Goal: Task Accomplishment & Management: Use online tool/utility

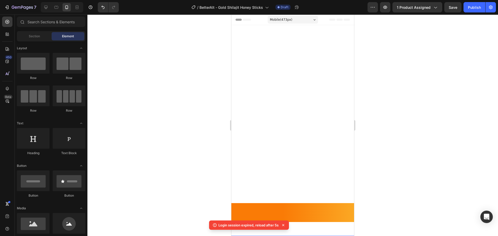
scroll to position [242, 0]
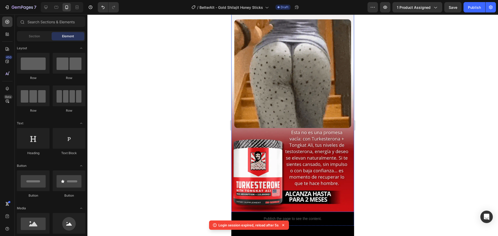
click at [321, 80] on img at bounding box center [292, 103] width 123 height 218
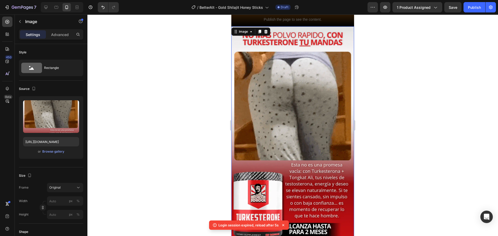
scroll to position [190, 0]
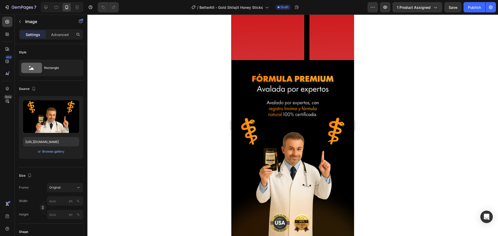
scroll to position [1063, 0]
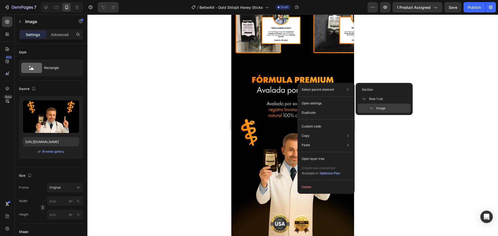
click at [417, 148] on div at bounding box center [292, 126] width 410 height 222
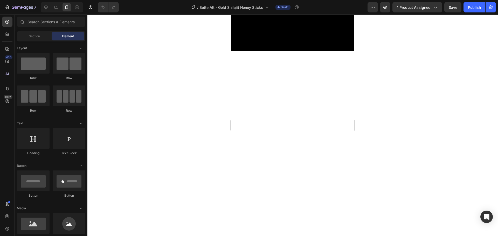
scroll to position [363, 0]
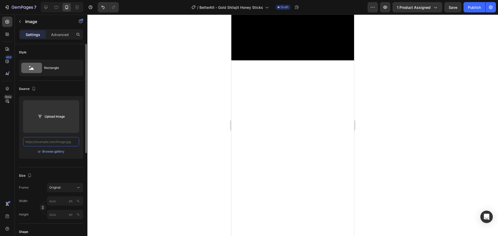
scroll to position [0, 0]
paste input "[URL][DOMAIN_NAME]"
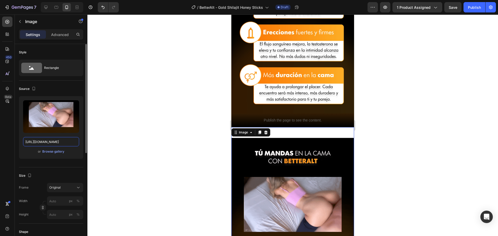
scroll to position [354, 0]
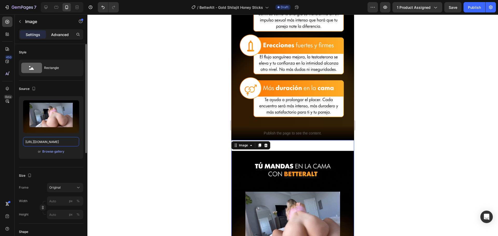
type input "[URL][DOMAIN_NAME]"
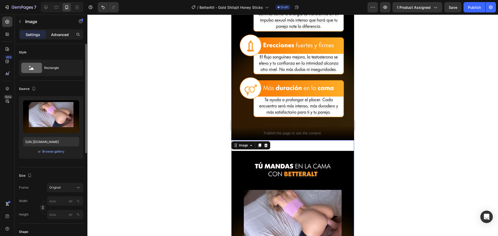
scroll to position [0, 0]
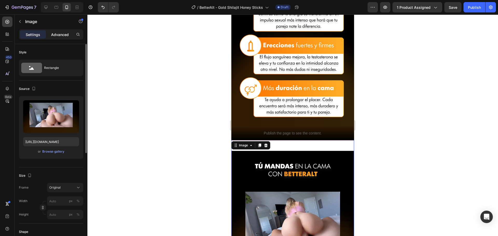
click at [57, 34] on p "Advanced" at bounding box center [60, 34] width 18 height 5
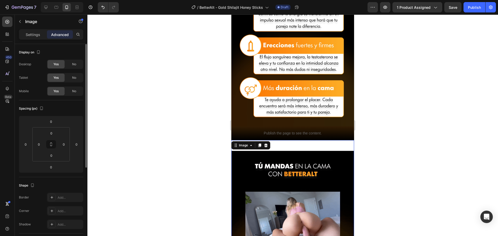
click at [303, 140] on img at bounding box center [292, 222] width 123 height 164
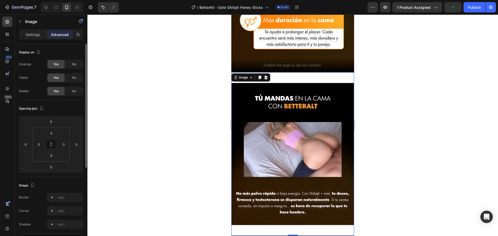
scroll to position [432, 0]
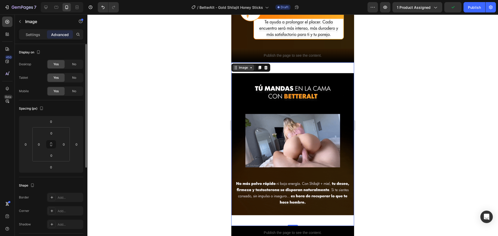
click at [249, 66] on icon at bounding box center [251, 68] width 4 height 4
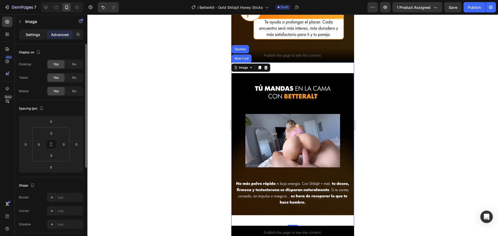
click at [38, 34] on p "Settings" at bounding box center [33, 34] width 15 height 5
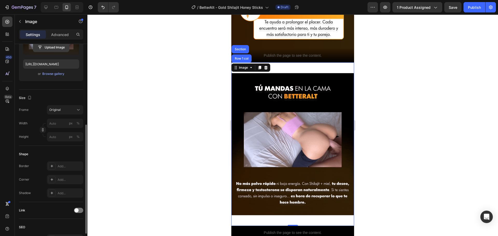
scroll to position [104, 0]
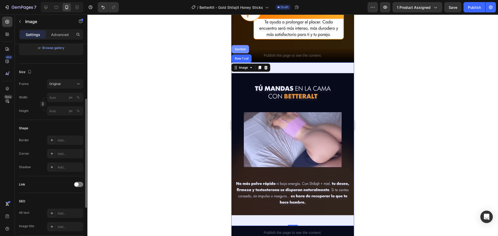
click at [237, 48] on div "Section" at bounding box center [240, 49] width 13 height 3
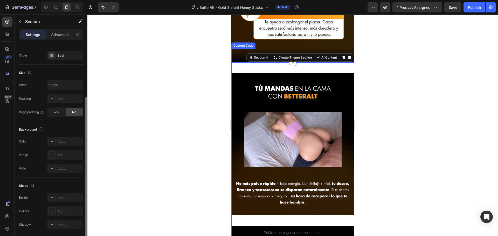
scroll to position [96, 0]
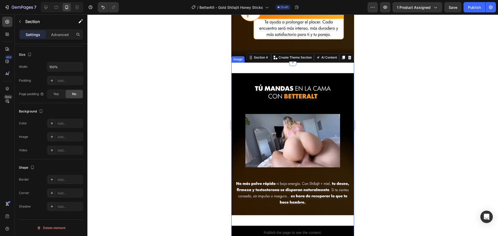
click at [239, 62] on img at bounding box center [292, 144] width 123 height 164
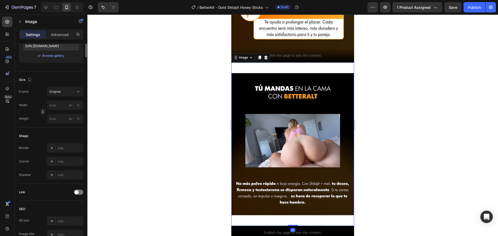
scroll to position [0, 0]
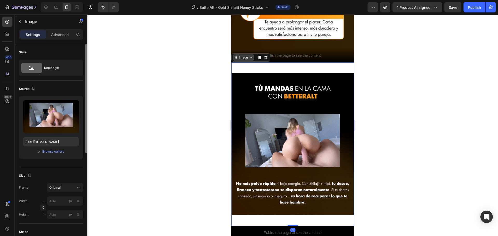
click at [239, 55] on div "Image" at bounding box center [243, 57] width 11 height 5
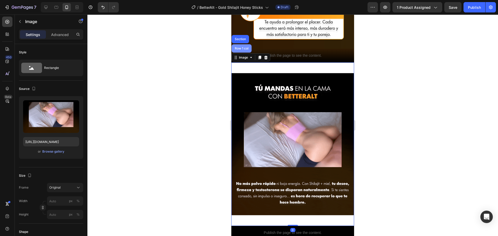
click at [242, 44] on div "Row 1 col" at bounding box center [242, 48] width 20 height 8
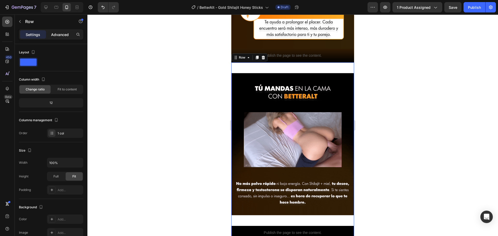
click at [59, 37] on p "Advanced" at bounding box center [60, 34] width 18 height 5
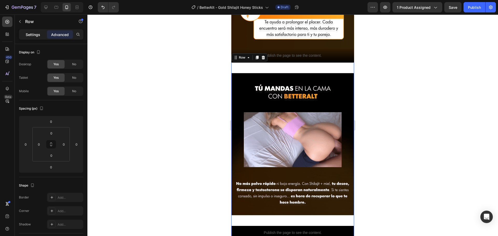
click at [39, 35] on p "Settings" at bounding box center [33, 34] width 15 height 5
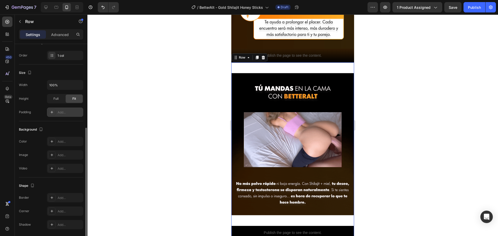
scroll to position [96, 0]
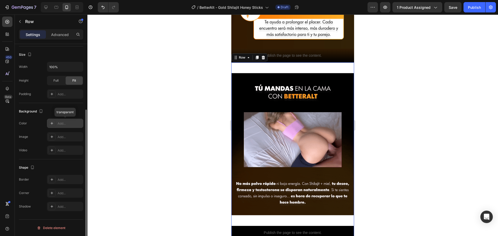
click at [58, 123] on div "Add..." at bounding box center [70, 123] width 24 height 5
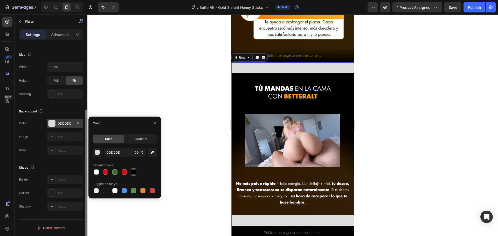
click at [135, 169] on div at bounding box center [133, 172] width 7 height 7
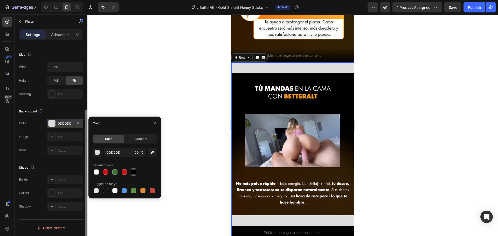
type input "000000"
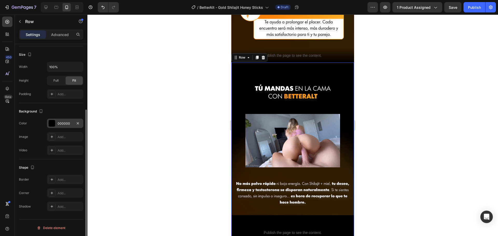
click at [205, 117] on div at bounding box center [292, 126] width 410 height 222
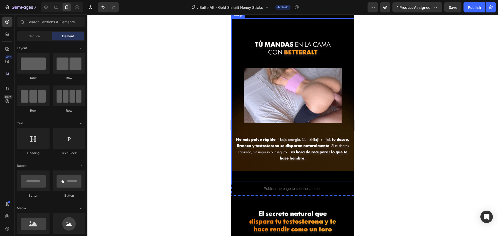
scroll to position [484, 0]
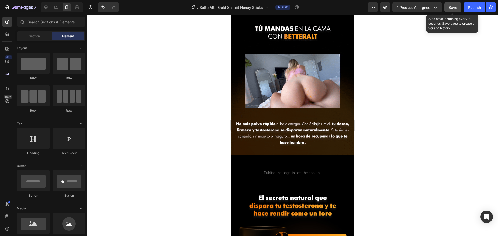
click at [459, 6] on button "Save" at bounding box center [452, 7] width 17 height 10
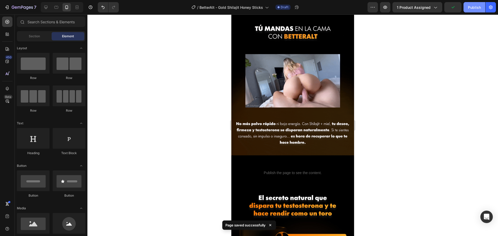
click at [471, 5] on div "Publish" at bounding box center [474, 7] width 13 height 5
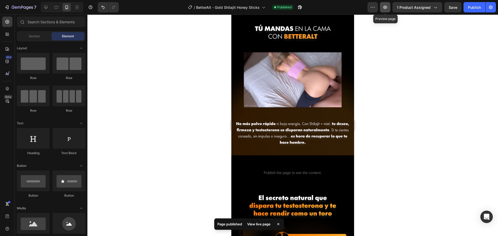
click at [384, 5] on icon "button" at bounding box center [384, 7] width 5 height 5
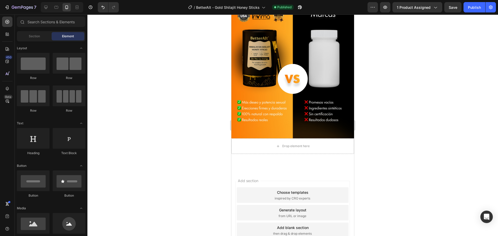
scroll to position [1339, 0]
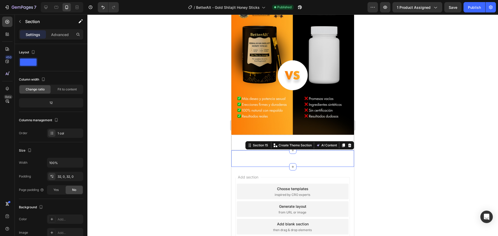
click at [272, 156] on div "Publish the page to see the content. Custom Code Section 15 You can create reus…" at bounding box center [292, 158] width 123 height 17
click at [348, 144] on icon at bounding box center [349, 146] width 3 height 4
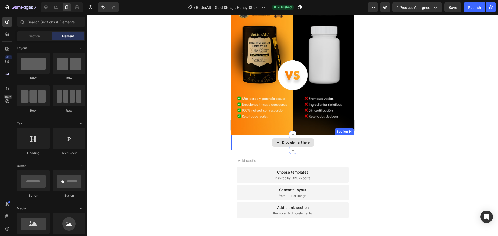
click at [336, 141] on div "Drop element here" at bounding box center [292, 143] width 123 height 16
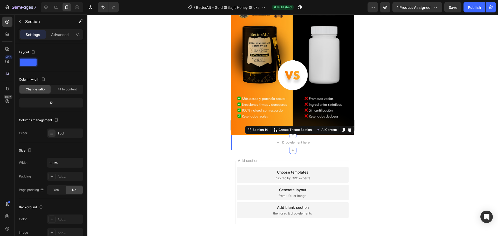
click at [348, 128] on icon at bounding box center [349, 130] width 3 height 4
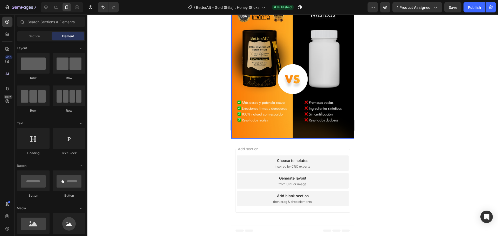
scroll to position [1331, 0]
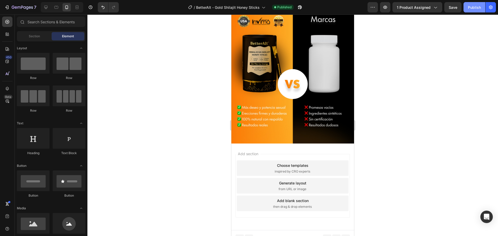
click at [466, 8] on button "Publish" at bounding box center [474, 7] width 22 height 10
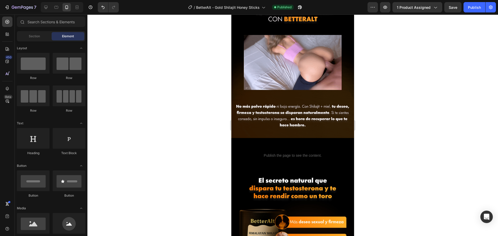
scroll to position [505, 0]
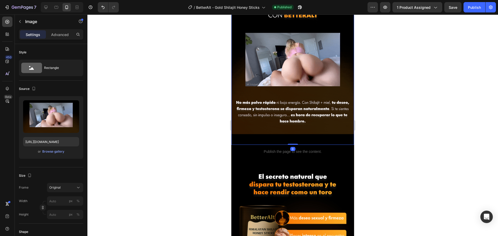
click at [319, 134] on img at bounding box center [292, 63] width 123 height 164
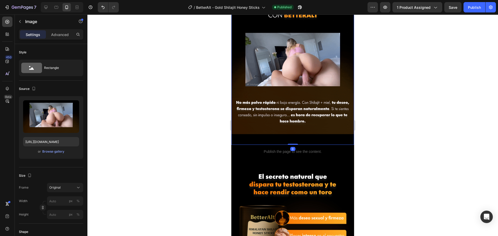
click at [319, 134] on img at bounding box center [292, 63] width 123 height 164
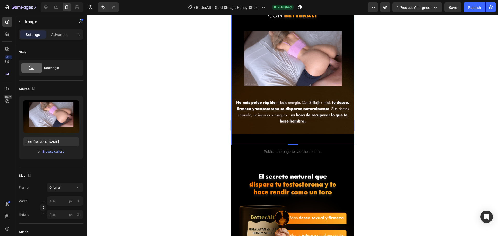
click at [59, 40] on div "Settings Advanced" at bounding box center [51, 36] width 73 height 15
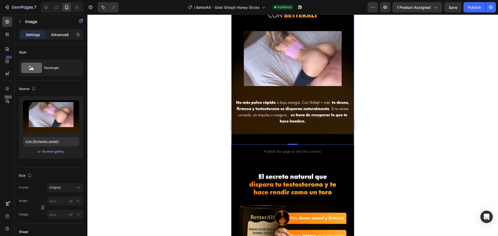
click at [62, 37] on p "Advanced" at bounding box center [60, 34] width 18 height 5
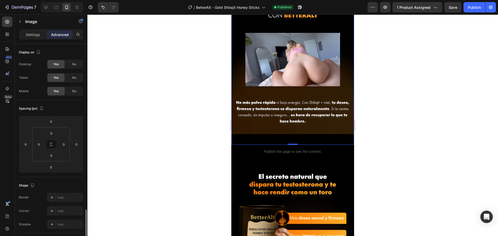
scroll to position [104, 0]
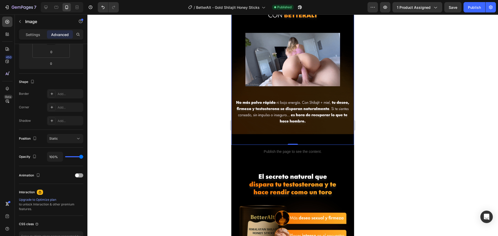
click at [37, 39] on div "Settings Advanced" at bounding box center [51, 34] width 64 height 10
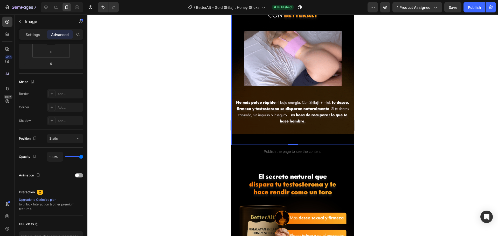
click at [250, 86] on img at bounding box center [292, 63] width 123 height 164
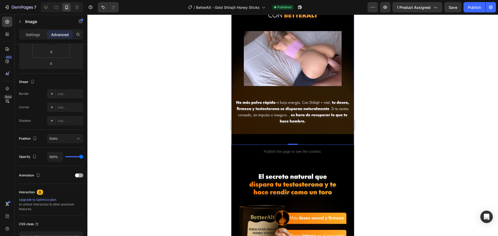
click at [261, 78] on img at bounding box center [292, 63] width 123 height 164
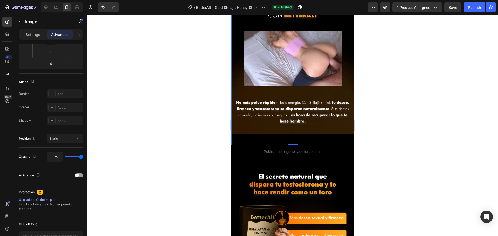
click at [261, 78] on img at bounding box center [292, 63] width 123 height 164
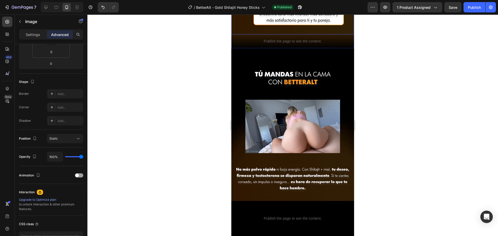
scroll to position [272, 0]
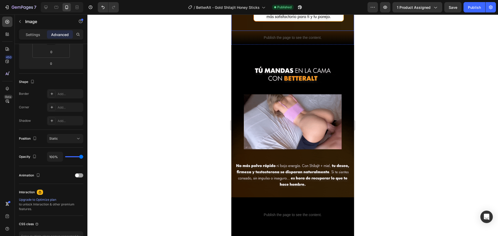
click at [258, 89] on img at bounding box center [292, 127] width 123 height 164
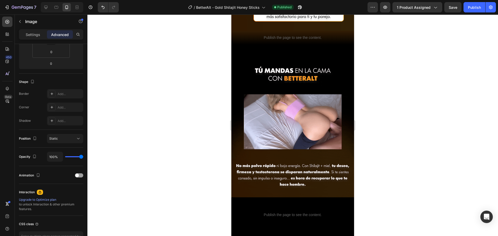
click at [273, 108] on img at bounding box center [292, 127] width 123 height 164
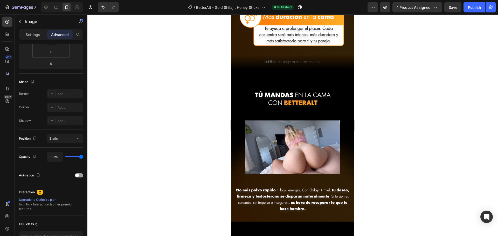
scroll to position [246, 0]
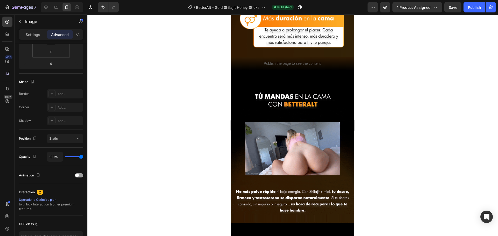
click at [270, 94] on img at bounding box center [292, 153] width 123 height 164
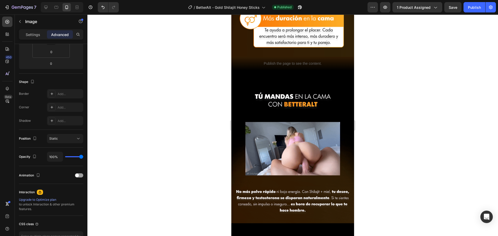
click at [265, 215] on img at bounding box center [292, 153] width 123 height 164
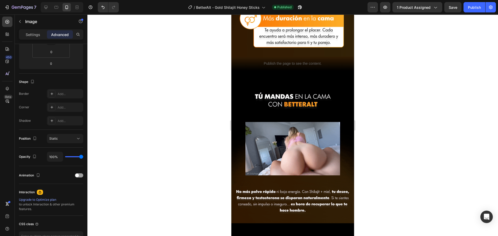
click at [265, 193] on img at bounding box center [292, 153] width 123 height 164
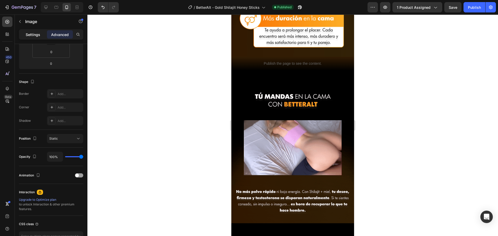
click at [40, 37] on p "Settings" at bounding box center [33, 34] width 15 height 5
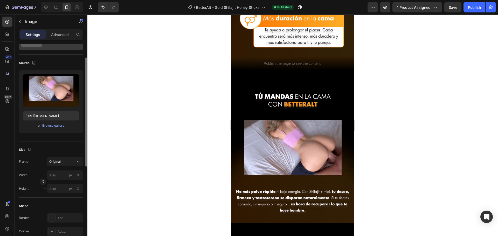
scroll to position [0, 0]
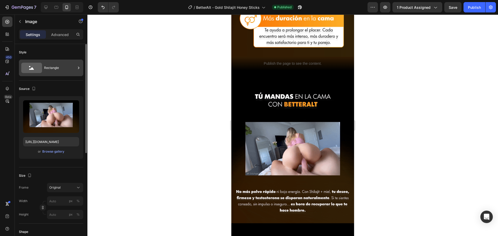
click at [62, 72] on div "Rectangle" at bounding box center [60, 68] width 32 height 12
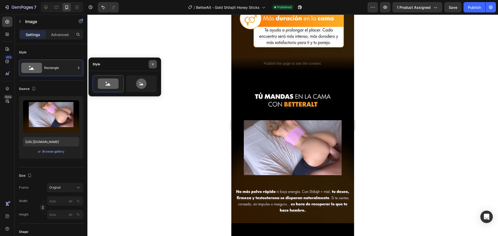
click at [153, 67] on button "button" at bounding box center [153, 64] width 8 height 8
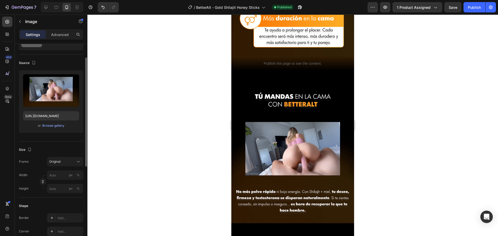
scroll to position [52, 0]
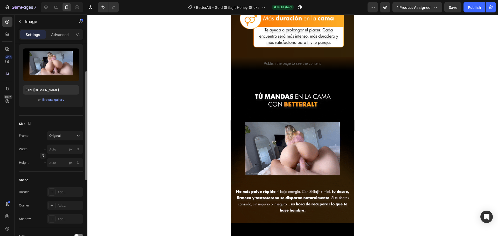
click at [76, 133] on button "Original" at bounding box center [65, 135] width 36 height 9
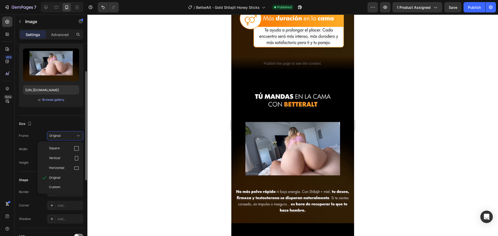
click at [76, 133] on button "Original" at bounding box center [65, 135] width 36 height 9
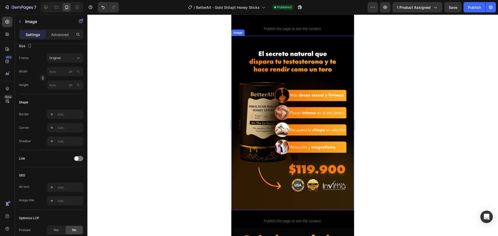
scroll to position [453, 0]
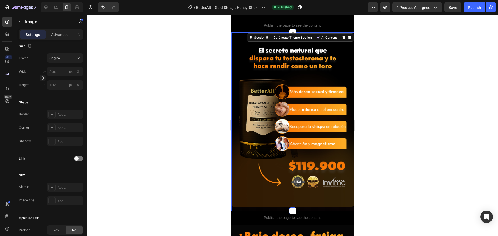
click at [269, 198] on div "Image Row" at bounding box center [292, 121] width 123 height 179
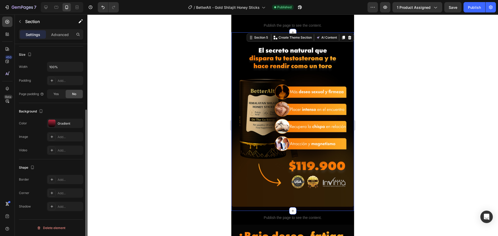
scroll to position [0, 0]
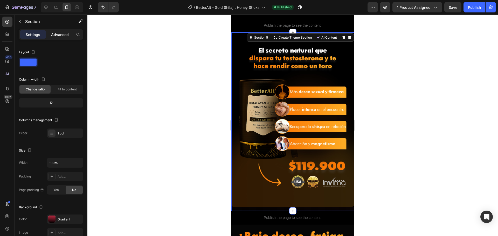
click at [55, 31] on div "Advanced" at bounding box center [60, 34] width 26 height 8
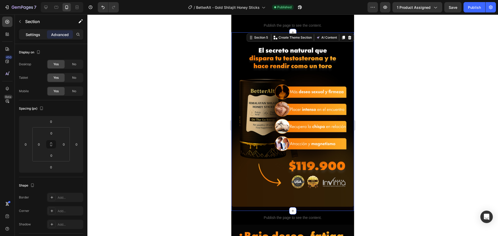
click at [40, 34] on p "Settings" at bounding box center [33, 34] width 15 height 5
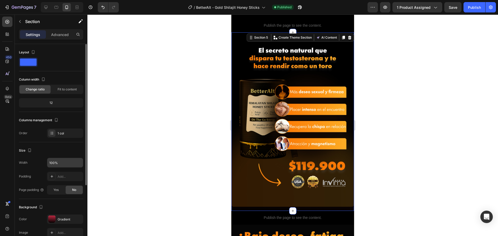
scroll to position [26, 0]
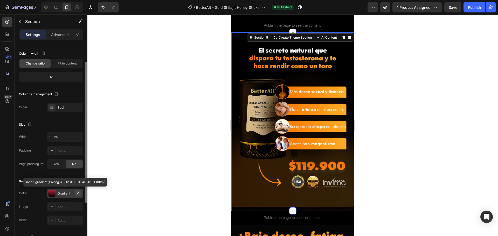
click at [78, 193] on icon "button" at bounding box center [78, 193] width 2 height 2
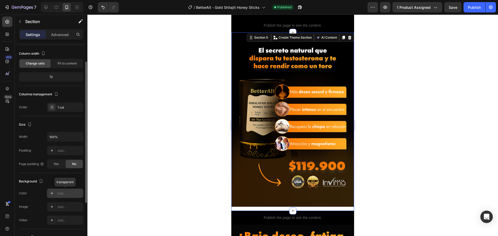
click at [64, 193] on div "Add..." at bounding box center [70, 193] width 24 height 5
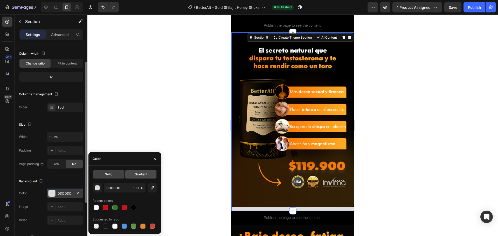
click at [134, 174] on div "Gradient" at bounding box center [140, 174] width 31 height 8
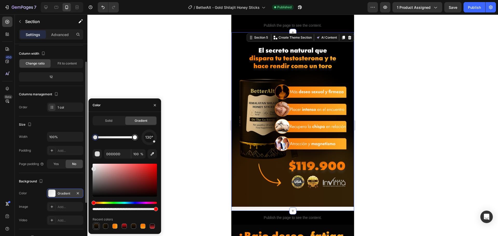
click at [94, 226] on div at bounding box center [96, 226] width 5 height 5
type input "2B1B04"
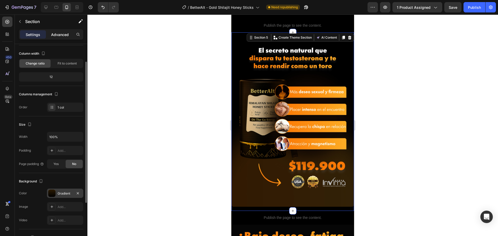
click at [58, 34] on p "Advanced" at bounding box center [60, 34] width 18 height 5
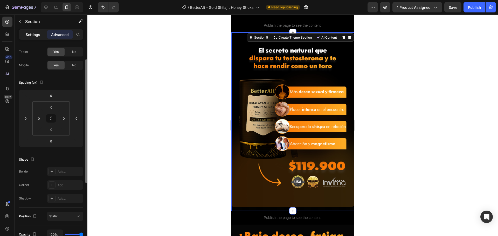
click at [40, 32] on div "Settings" at bounding box center [33, 34] width 26 height 8
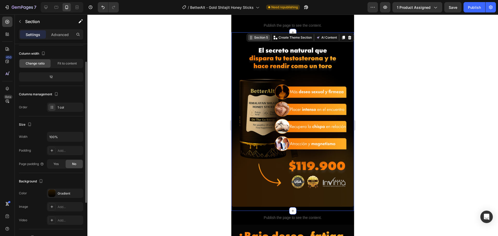
click at [257, 35] on div "Section 5" at bounding box center [261, 37] width 16 height 5
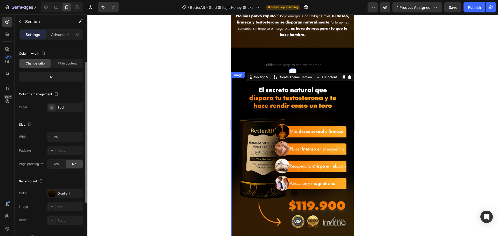
scroll to position [402, 0]
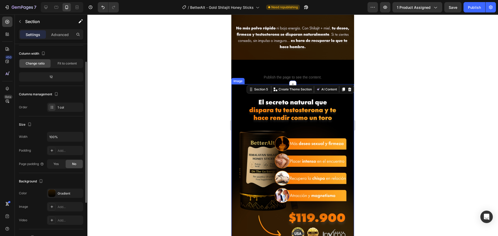
click at [281, 110] on img at bounding box center [292, 173] width 123 height 172
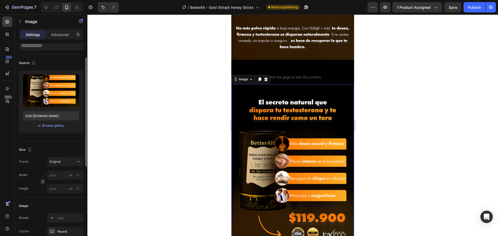
scroll to position [0, 0]
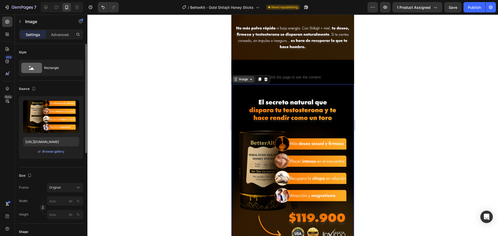
click at [247, 77] on div "Image" at bounding box center [244, 79] width 22 height 6
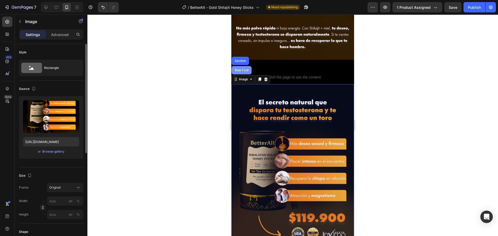
click at [243, 69] on div "Row 1 col" at bounding box center [242, 70] width 16 height 3
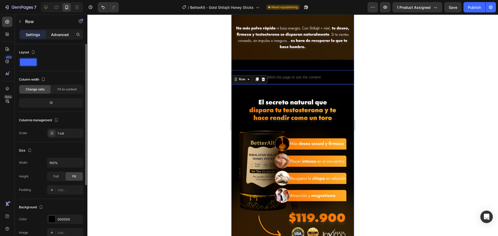
click at [66, 31] on div "Advanced" at bounding box center [60, 34] width 26 height 8
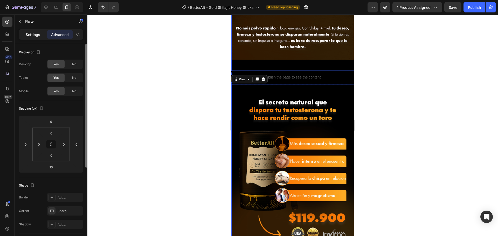
click at [25, 33] on div "Settings" at bounding box center [33, 34] width 26 height 8
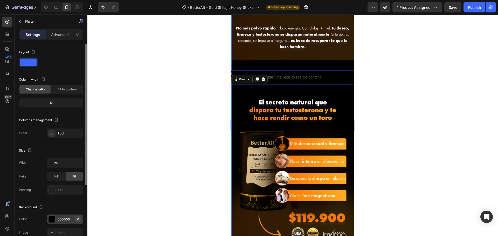
click at [81, 220] on button "button" at bounding box center [78, 219] width 6 height 6
click at [60, 218] on div "Add..." at bounding box center [70, 219] width 24 height 5
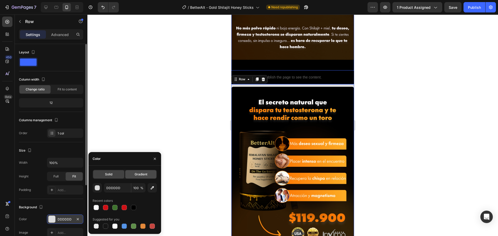
click at [135, 173] on span "Gradient" at bounding box center [141, 174] width 13 height 5
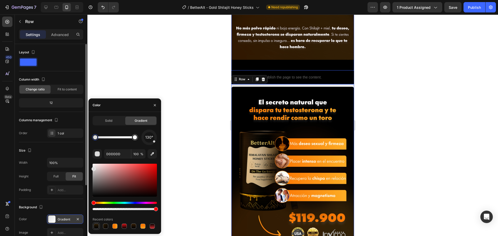
click at [95, 224] on div at bounding box center [96, 226] width 5 height 5
type input "2B1B04"
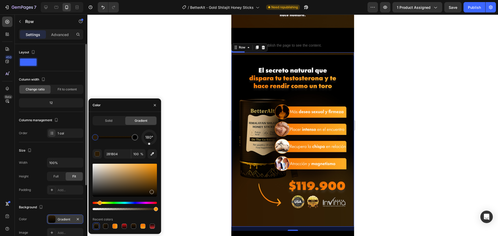
scroll to position [531, 0]
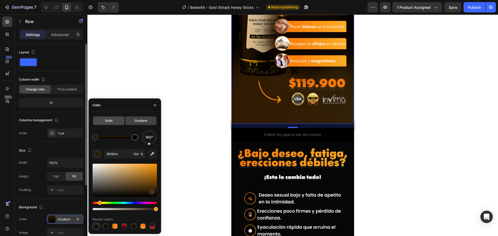
click at [116, 123] on div "Solid" at bounding box center [108, 121] width 31 height 8
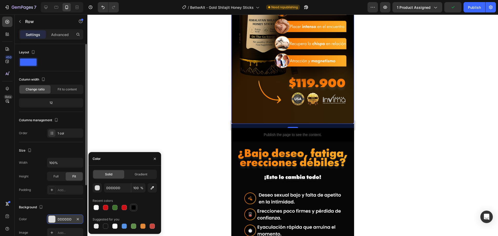
click at [135, 207] on div at bounding box center [133, 207] width 5 height 5
type input "000000"
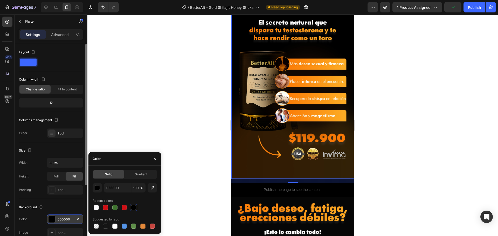
scroll to position [453, 0]
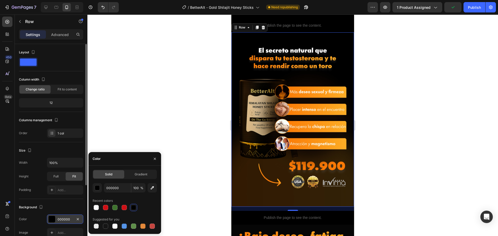
click at [202, 127] on div at bounding box center [292, 126] width 410 height 222
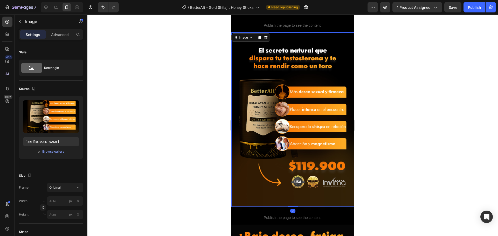
click at [250, 132] on img at bounding box center [292, 121] width 123 height 172
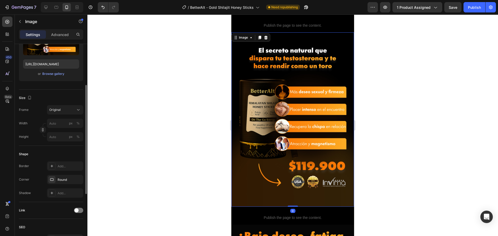
scroll to position [104, 0]
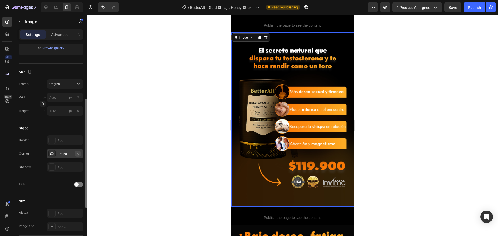
click at [78, 153] on icon "button" at bounding box center [78, 154] width 4 height 4
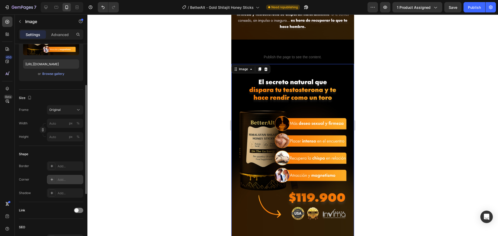
scroll to position [402, 0]
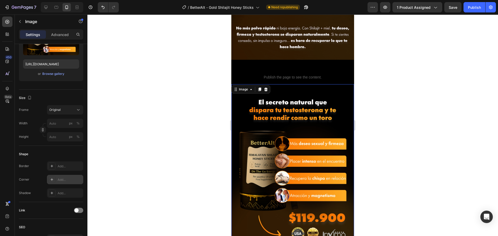
click at [192, 138] on div at bounding box center [292, 126] width 410 height 222
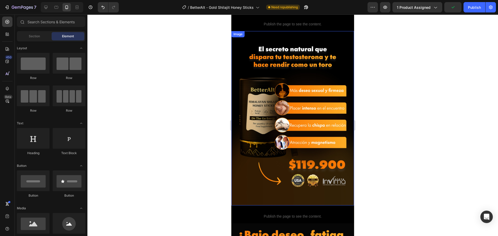
scroll to position [453, 0]
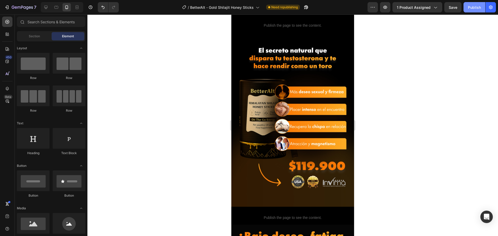
click at [474, 11] on button "Publish" at bounding box center [474, 7] width 22 height 10
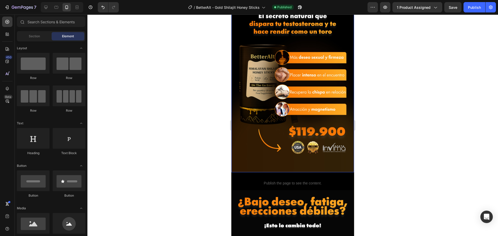
scroll to position [479, 0]
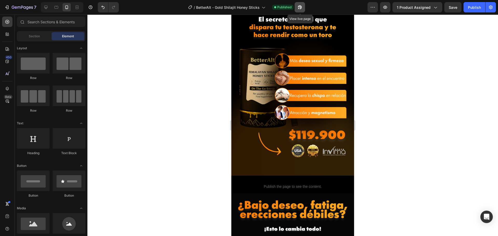
click at [300, 5] on icon "button" at bounding box center [299, 7] width 5 height 5
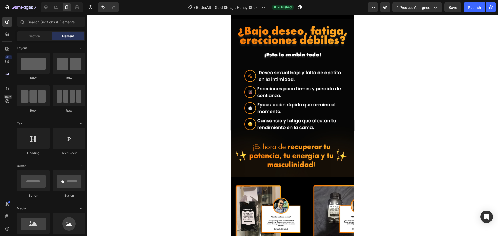
scroll to position [402, 0]
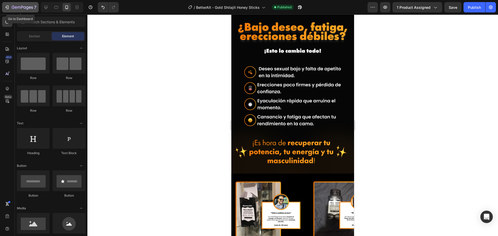
click at [8, 6] on icon "button" at bounding box center [6, 7] width 5 height 5
